Goal: Find specific page/section: Find specific page/section

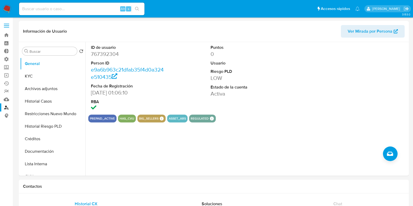
select select "10"
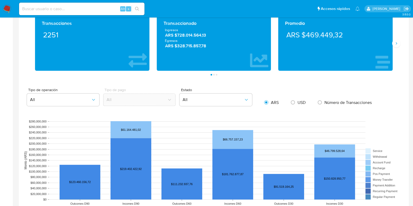
scroll to position [246, 0]
click at [47, 10] on input at bounding box center [81, 8] width 125 height 7
paste input "pqDWA4fuXhMcxqV61Iiinh7Q"
type input "pqDWA4fuXhMcxqV61Iiinh7Q"
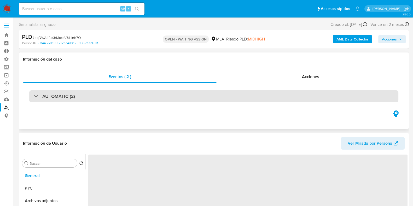
drag, startPoint x: 44, startPoint y: 99, endPoint x: 42, endPoint y: 101, distance: 2.8
click at [44, 99] on h3 "AUTOMATIC (2)" at bounding box center [58, 97] width 33 height 6
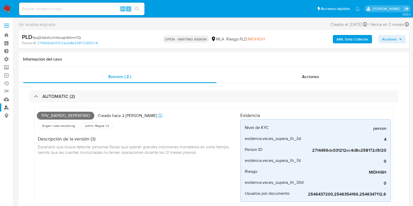
select select "10"
click at [6, 7] on img at bounding box center [7, 8] width 9 height 9
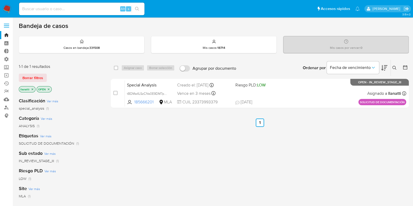
click at [27, 76] on span "Borrar filtros" at bounding box center [32, 77] width 21 height 7
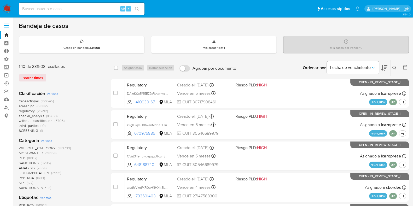
click at [28, 183] on span "(127)" at bounding box center [30, 182] width 7 height 5
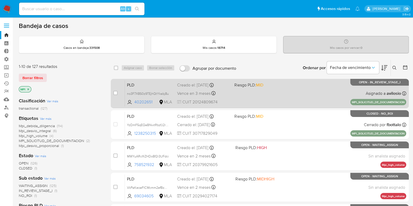
scroll to position [32, 0]
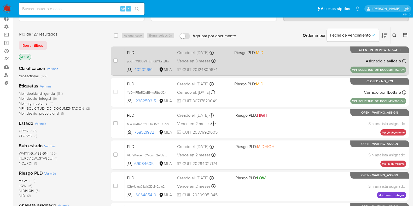
click at [235, 63] on div "PLD no3F7X8S0z9TEjhQtYkabj8u 40202651 MLA Riesgo PLD: MID Creado el: 11/08/2025…" at bounding box center [265, 61] width 281 height 26
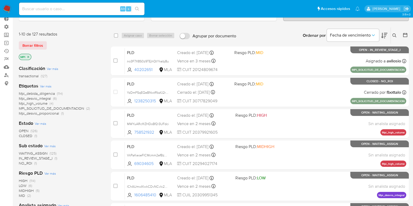
click at [74, 8] on input at bounding box center [81, 8] width 125 height 7
click at [31, 43] on span "Borrar filtros" at bounding box center [32, 45] width 21 height 7
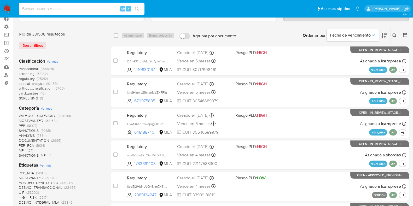
click at [39, 5] on input at bounding box center [81, 8] width 125 height 7
paste input "at2DC20Yes7TcQR6hAJ2qfjK"
type input "at2DC20Yes7TcQR6hAJ2qfjK"
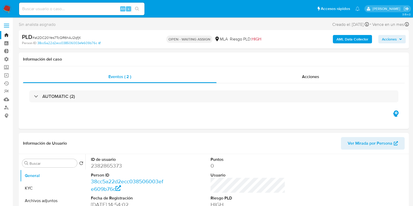
select select "10"
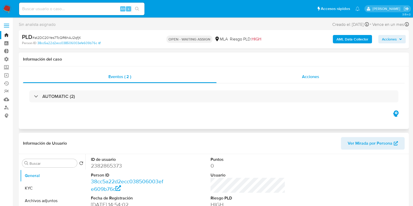
click at [298, 76] on div "Acciones" at bounding box center [311, 77] width 188 height 13
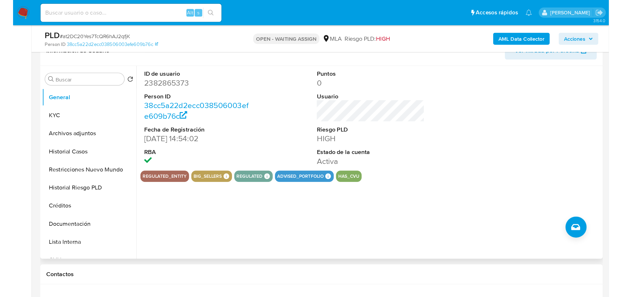
scroll to position [163, 0]
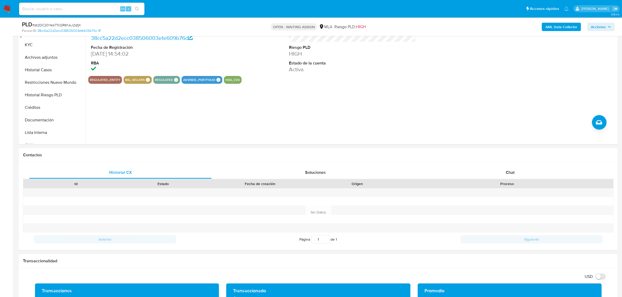
click at [4, 9] on img at bounding box center [7, 8] width 9 height 9
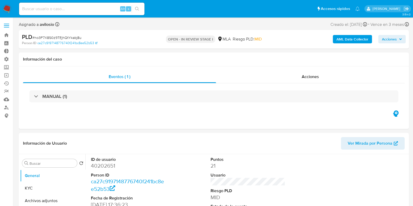
select select "10"
